Goal: Information Seeking & Learning: Learn about a topic

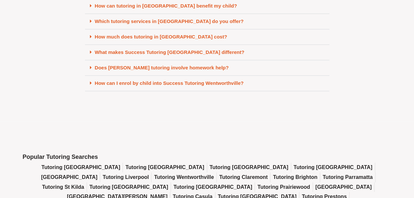
scroll to position [2873, 0]
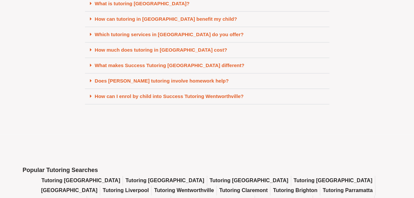
click at [184, 37] on link "Which tutoring services in Wentworthville do you offer?" at bounding box center [169, 35] width 149 height 6
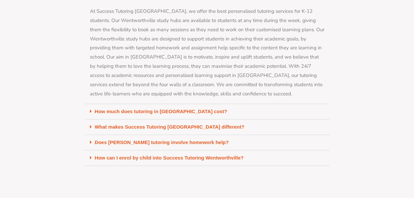
scroll to position [2959, 0]
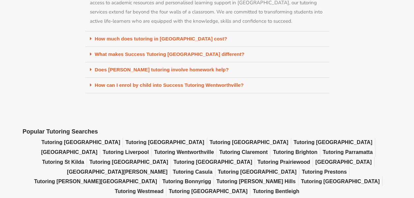
click at [176, 42] on link "How much does tutoring in Wentworthville cost?" at bounding box center [161, 39] width 132 height 6
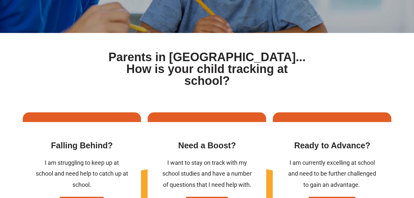
scroll to position [0, 0]
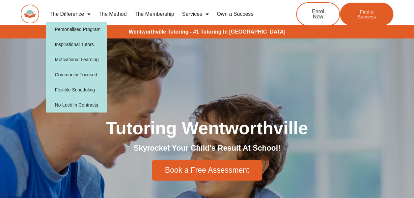
click at [89, 11] on span "Menu" at bounding box center [87, 14] width 7 height 12
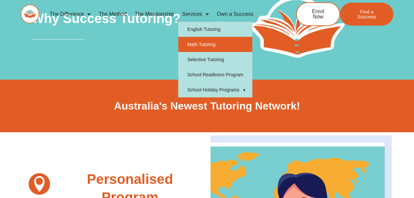
click at [210, 38] on link "Math Tutoring" at bounding box center [215, 44] width 74 height 15
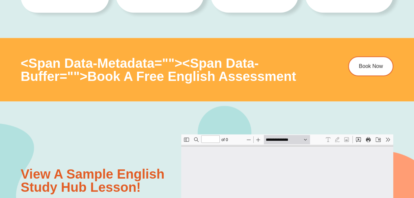
scroll to position [606, 0]
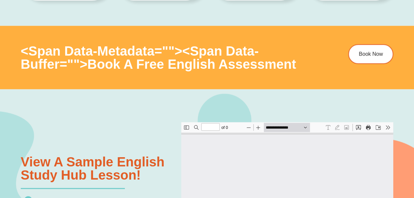
type input "*"
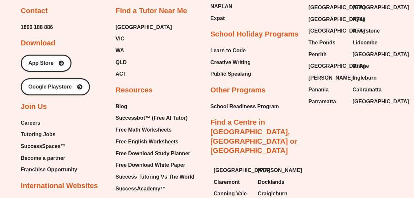
scroll to position [2504, 0]
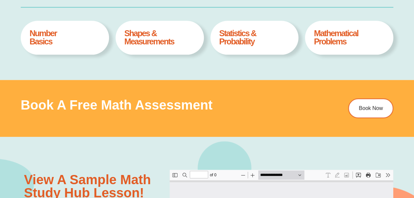
scroll to position [316, 0]
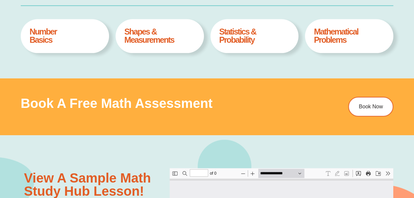
type input "*"
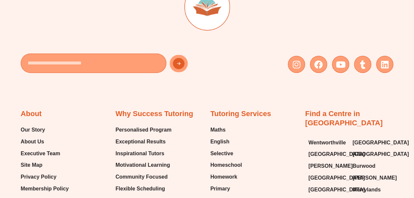
scroll to position [2029, 0]
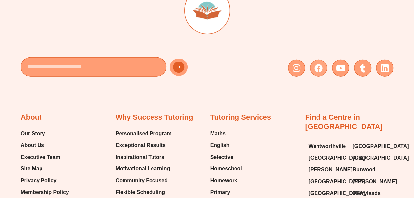
click at [320, 64] on icon at bounding box center [318, 68] width 9 height 9
